Goal: Task Accomplishment & Management: Manage account settings

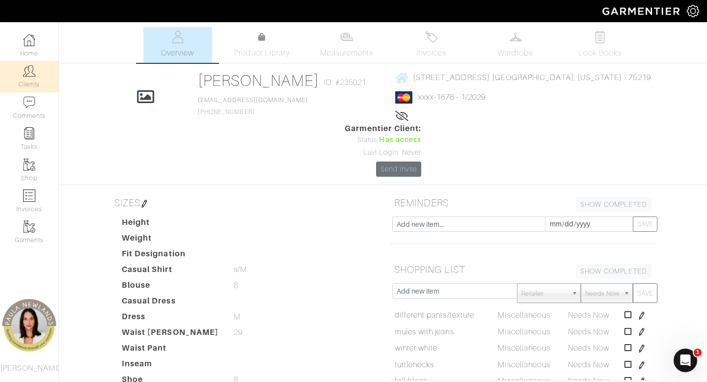
click at [30, 68] on img at bounding box center [29, 71] width 12 height 12
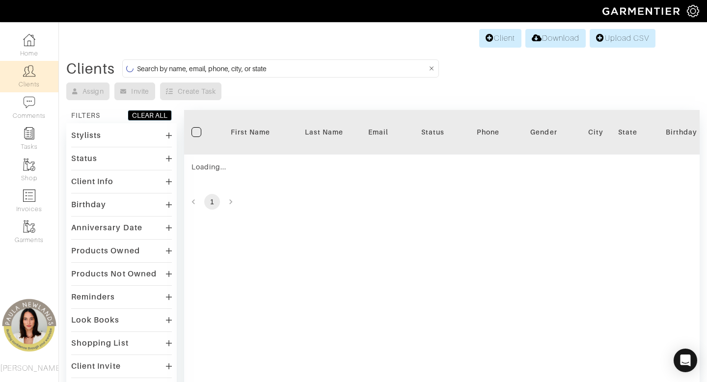
click at [345, 67] on input at bounding box center [282, 68] width 290 height 12
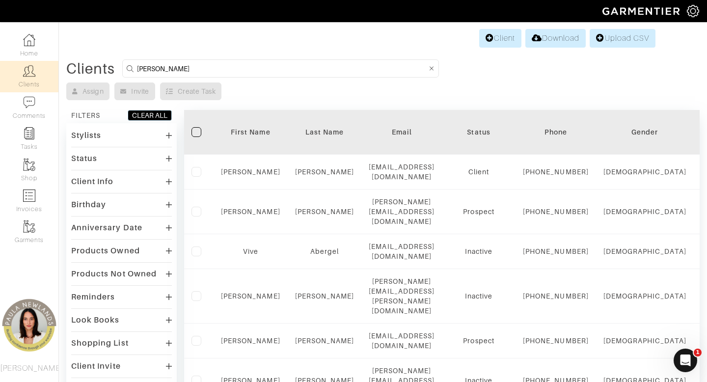
type input "[PERSON_NAME]"
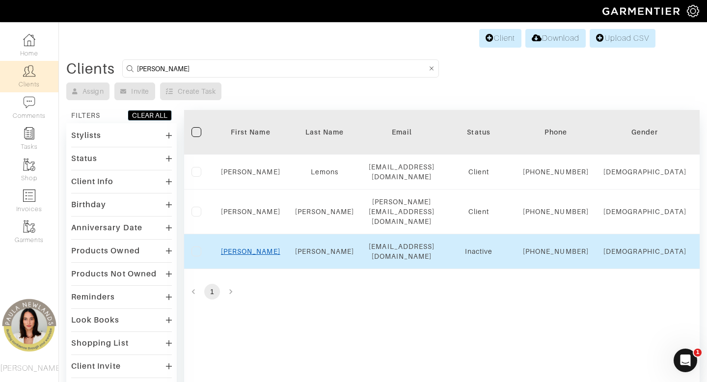
click at [250, 255] on link "[PERSON_NAME]" at bounding box center [250, 251] width 59 height 8
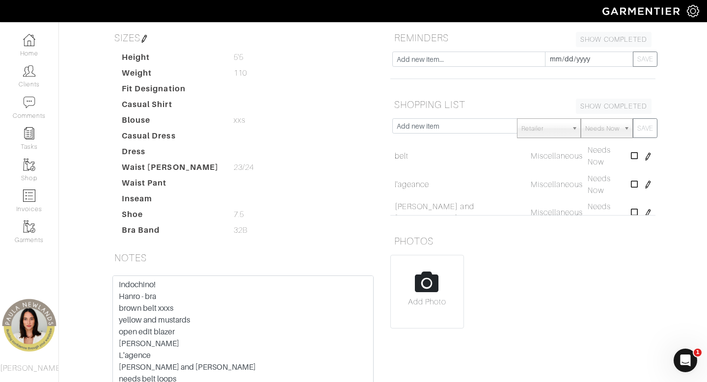
scroll to position [125, 0]
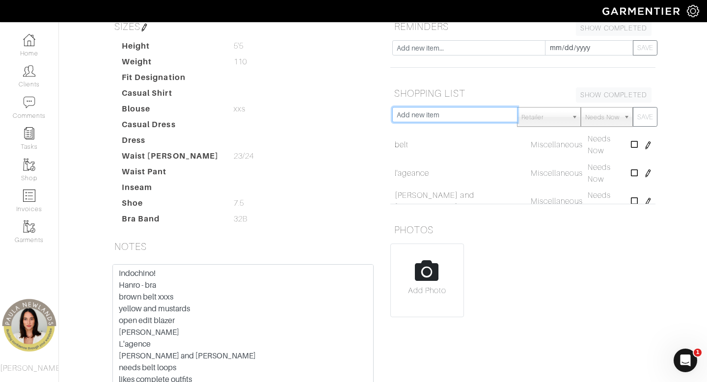
click at [440, 118] on input "text" at bounding box center [454, 114] width 125 height 15
type input "cream work shoes"
click at [633, 107] on button "SAVE" at bounding box center [645, 117] width 25 height 20
type input "flats"
click at [633, 107] on button "SAVE" at bounding box center [645, 117] width 25 height 20
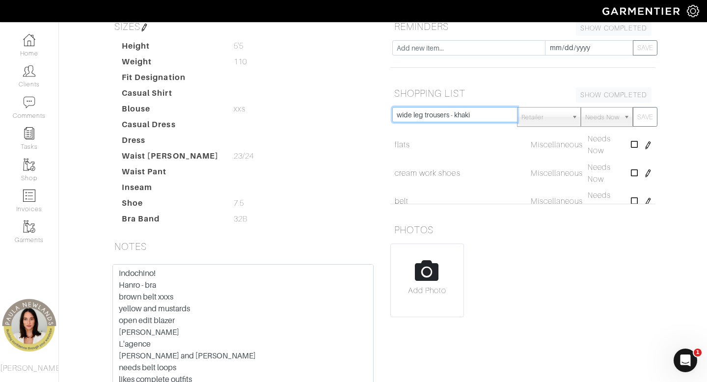
type input "wide leg trousers - khaki"
click at [633, 107] on button "SAVE" at bounding box center [645, 117] width 25 height 20
type input "babaton 00"
click at [633, 107] on button "SAVE" at bounding box center [645, 117] width 25 height 20
